Goal: Find specific page/section: Find specific page/section

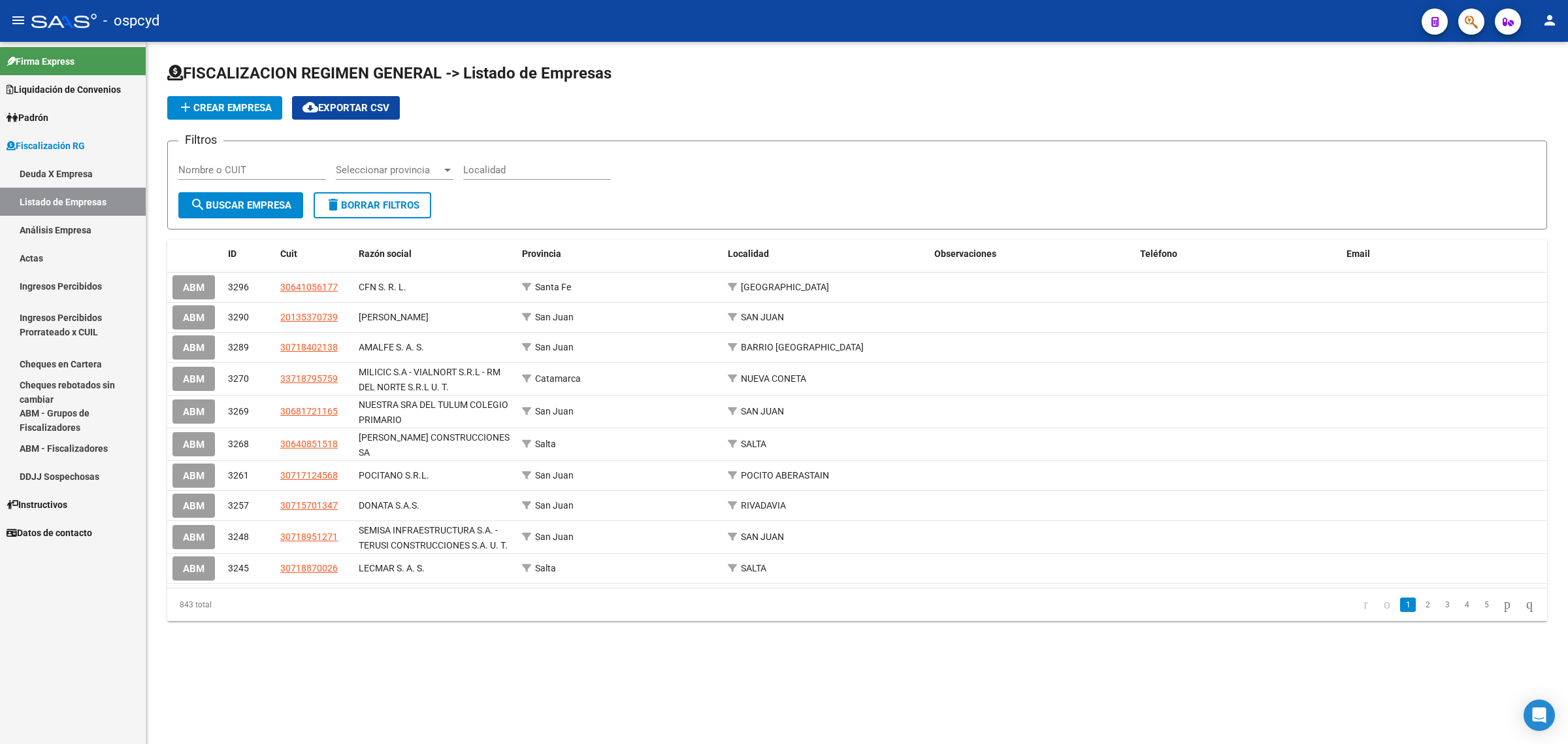
click at [57, 82] on span "Liquidación de Convenios" at bounding box center [63, 89] width 114 height 14
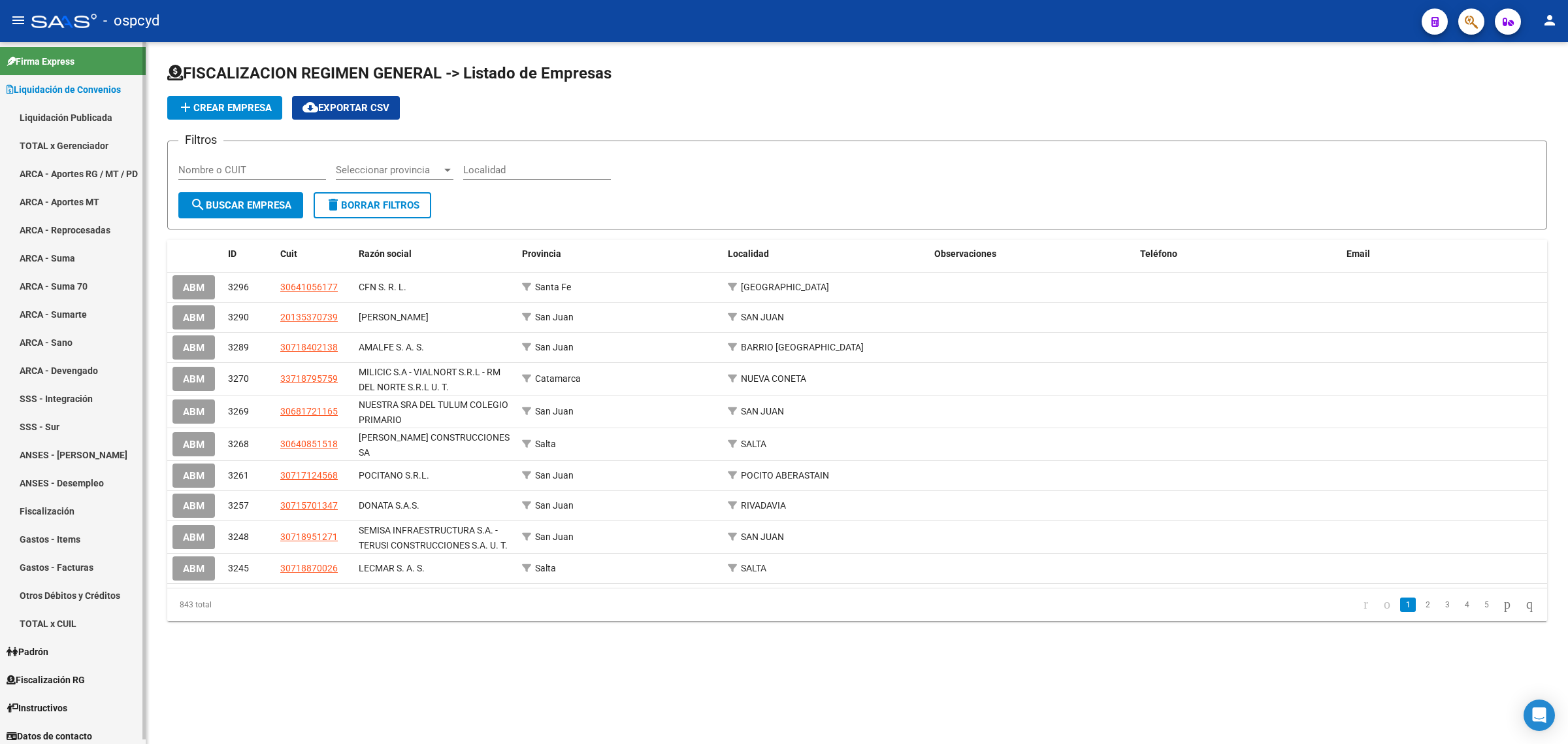
click at [69, 63] on span "Firma Express" at bounding box center [40, 62] width 68 height 14
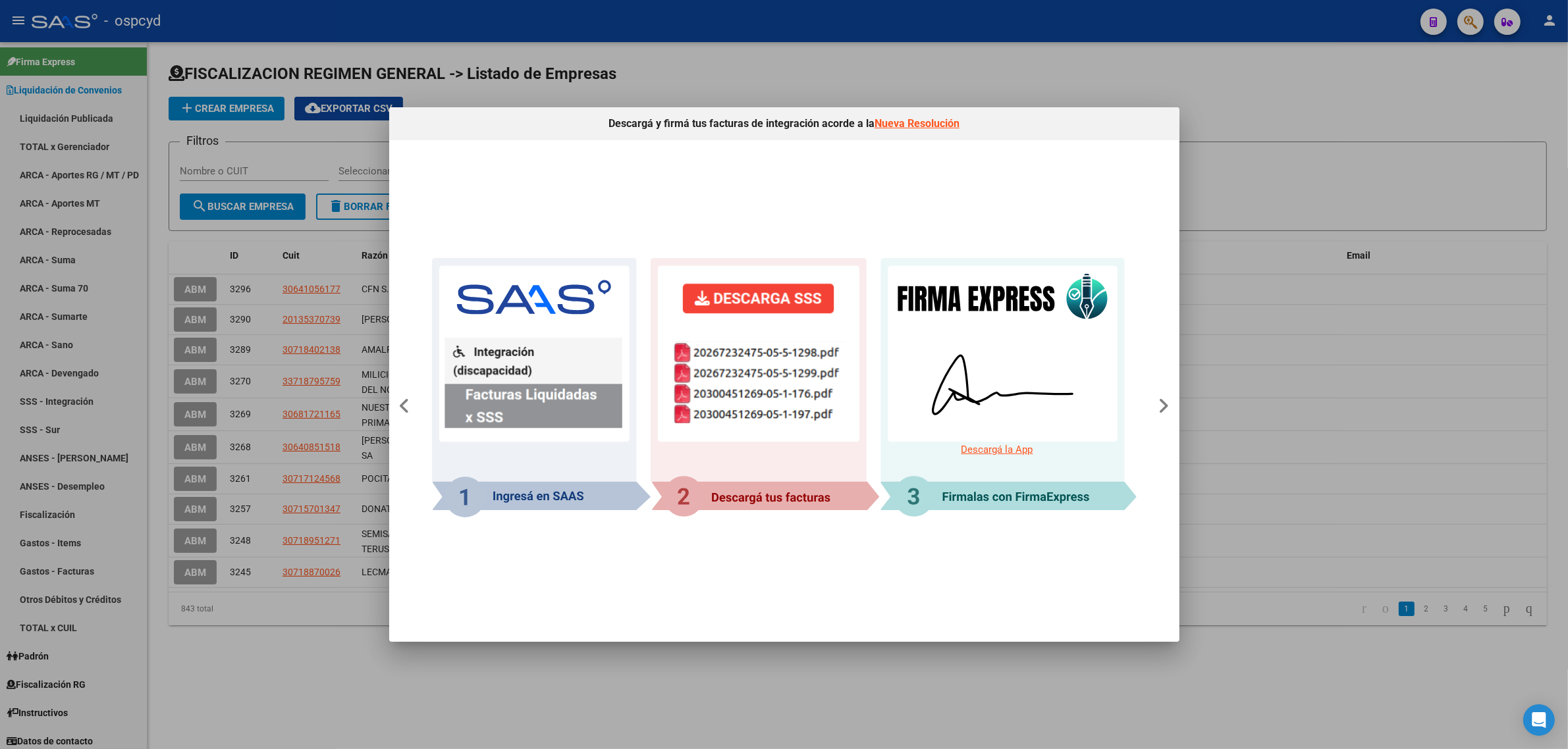
click at [247, 252] on div at bounding box center [784, 374] width 1568 height 749
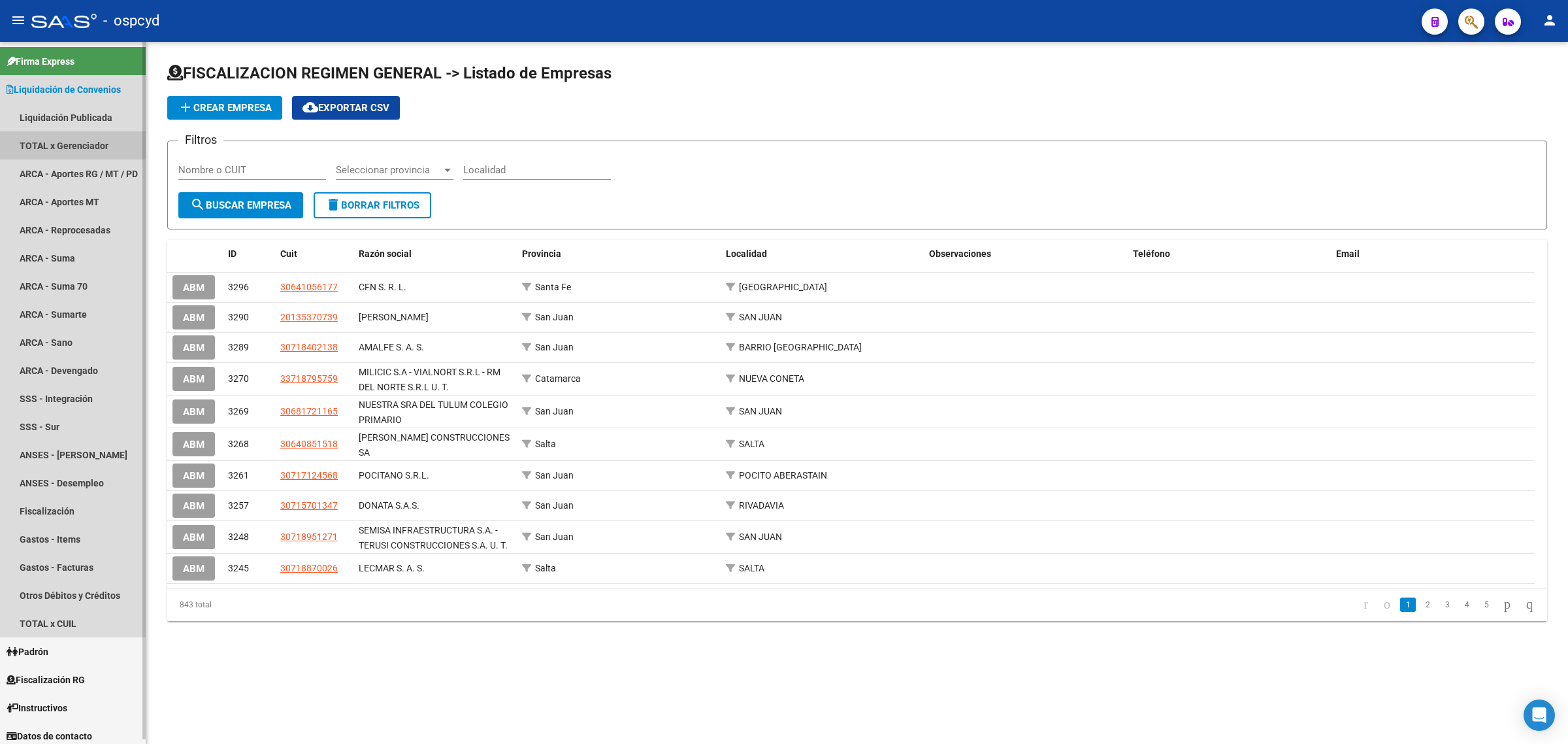
click at [57, 145] on link "TOTAL x Gerenciador" at bounding box center [72, 145] width 145 height 29
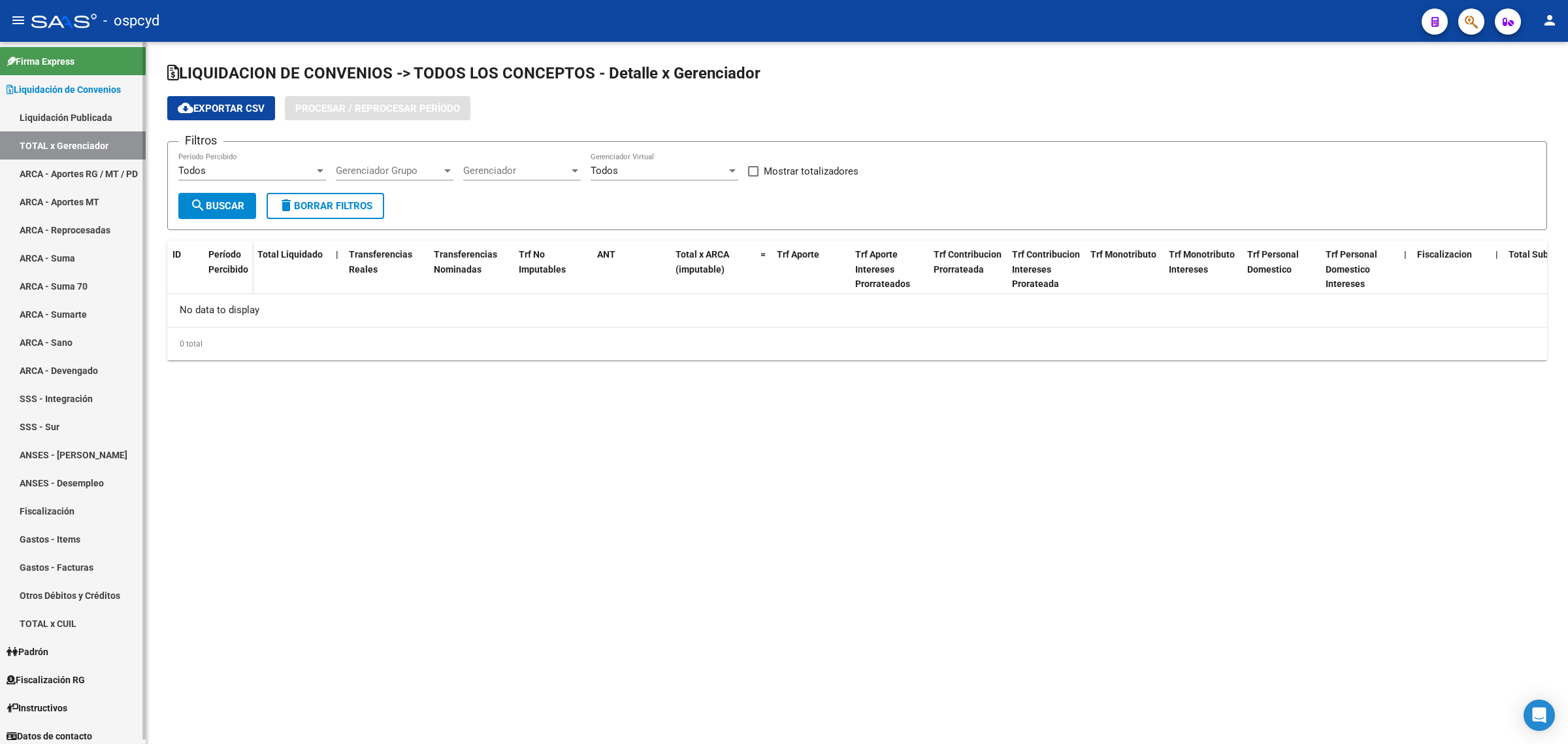
checkbox input "true"
